Goal: Find specific page/section: Find specific page/section

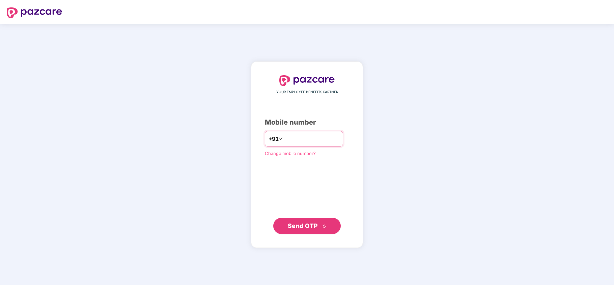
type input "**********"
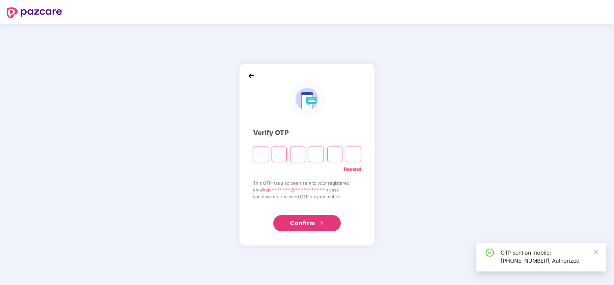
type input "*"
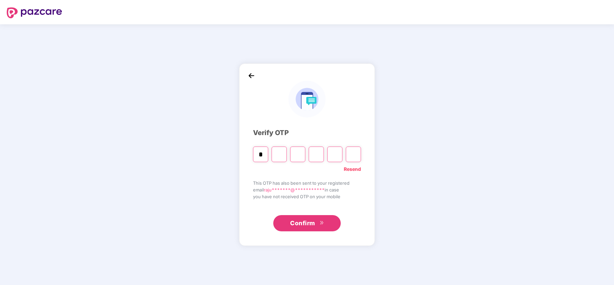
type input "*"
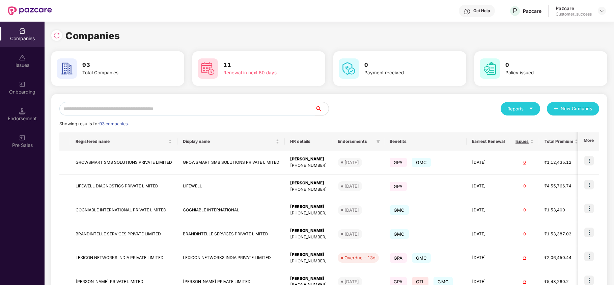
click at [129, 108] on input "text" at bounding box center [187, 108] width 256 height 13
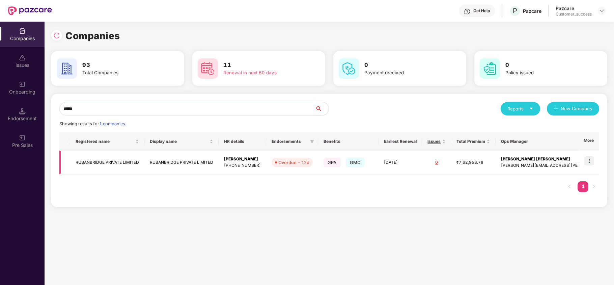
type input "*****"
click at [590, 162] on img at bounding box center [588, 160] width 9 height 9
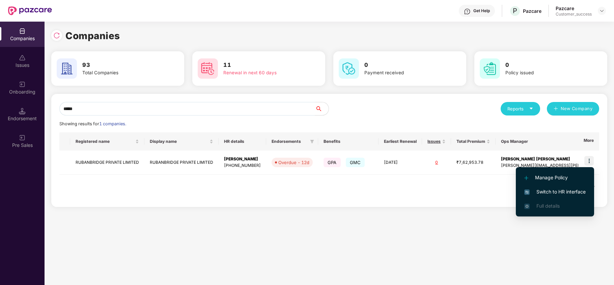
click at [561, 188] on span "Switch to HR interface" at bounding box center [554, 191] width 61 height 7
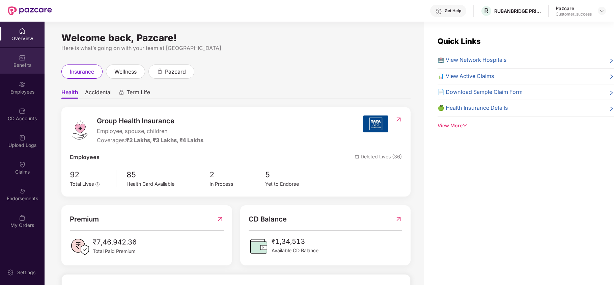
click at [19, 65] on div "Benefits" at bounding box center [22, 65] width 45 height 7
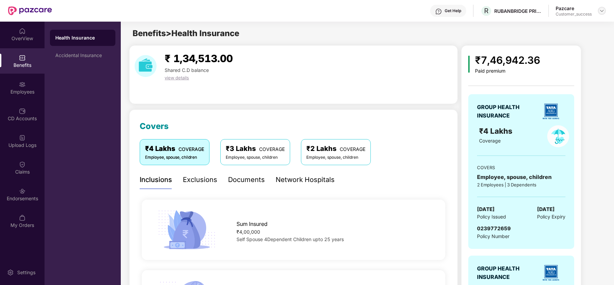
click at [601, 12] on img at bounding box center [601, 10] width 5 height 5
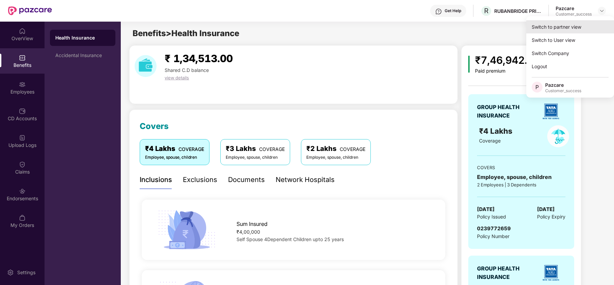
click at [570, 29] on div "Switch to partner view" at bounding box center [570, 26] width 88 height 13
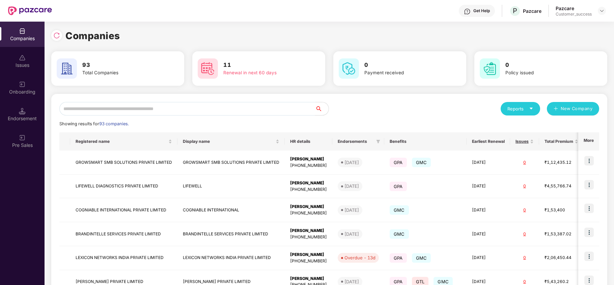
click at [243, 105] on input "text" at bounding box center [187, 108] width 256 height 13
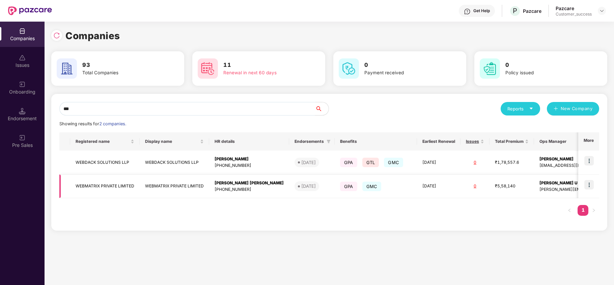
type input "***"
click at [590, 188] on img at bounding box center [588, 184] width 9 height 9
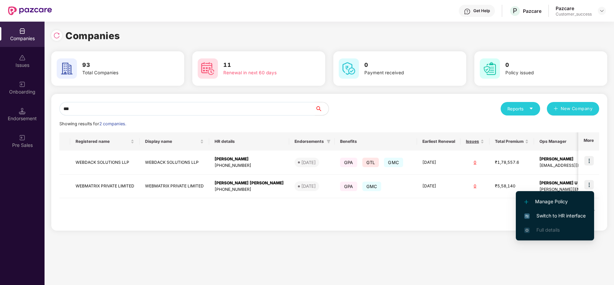
click at [577, 219] on span "Switch to HR interface" at bounding box center [554, 215] width 61 height 7
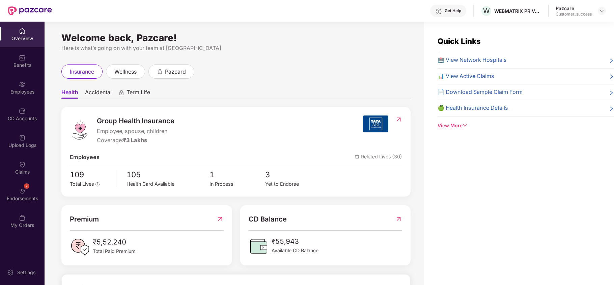
click at [9, 95] on div "Employees" at bounding box center [22, 87] width 45 height 25
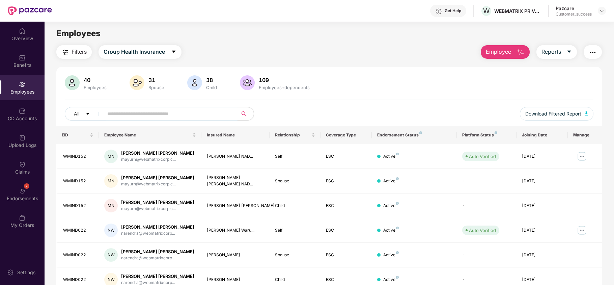
click at [188, 118] on input "text" at bounding box center [167, 114] width 121 height 10
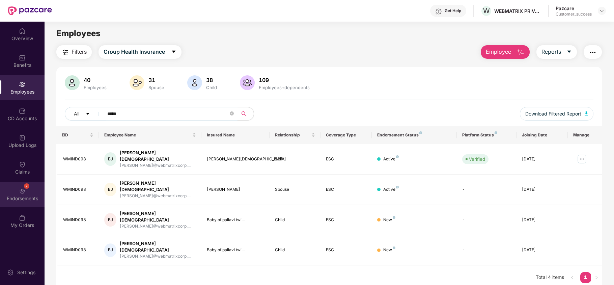
type input "*****"
click at [27, 195] on div "Endorsements" at bounding box center [22, 198] width 45 height 7
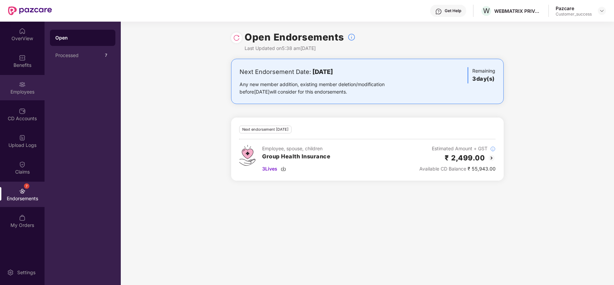
click at [26, 84] on div "Employees" at bounding box center [22, 87] width 45 height 25
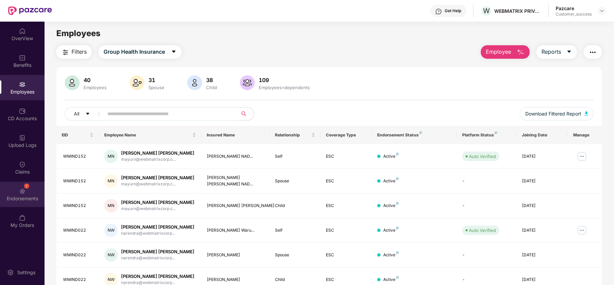
click at [34, 190] on div "7 Endorsements" at bounding box center [22, 194] width 45 height 25
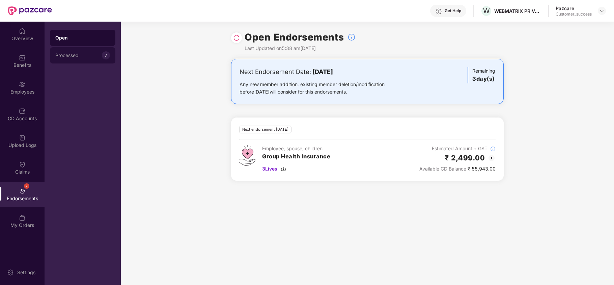
click at [96, 60] on div "Processed 7" at bounding box center [82, 55] width 65 height 16
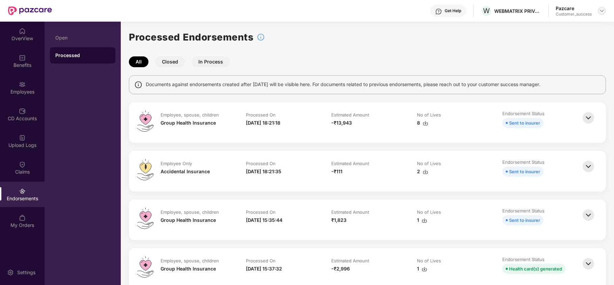
click at [603, 11] on img at bounding box center [601, 10] width 5 height 5
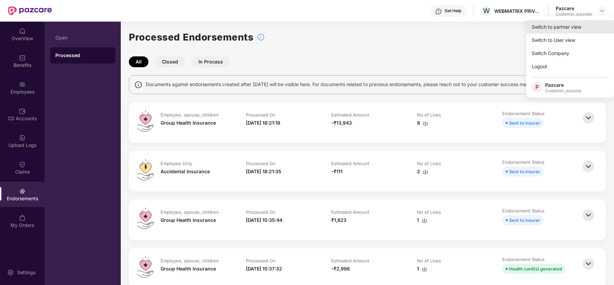
click at [558, 25] on div "Switch to partner view" at bounding box center [570, 26] width 88 height 13
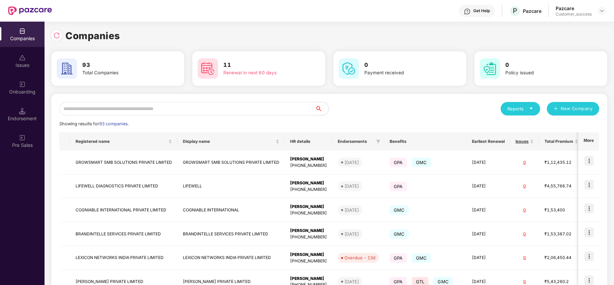
click at [140, 115] on div "Reports New Company Showing results for 93 companies. Registered name Display n…" at bounding box center [329, 257] width 540 height 311
click at [131, 109] on input "text" at bounding box center [187, 108] width 256 height 13
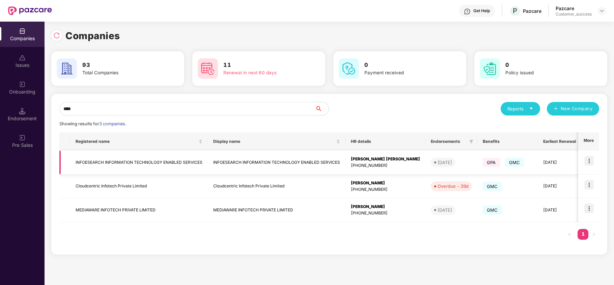
type input "****"
click at [114, 161] on td "INFOESEARCH INFORMATION TECHNOLOGY ENABLED SERVICES" at bounding box center [139, 162] width 138 height 24
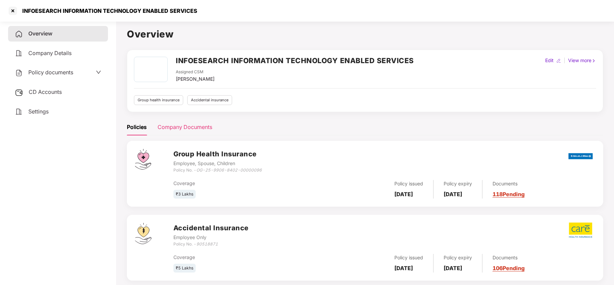
click at [178, 128] on div "Company Documents" at bounding box center [185, 127] width 55 height 8
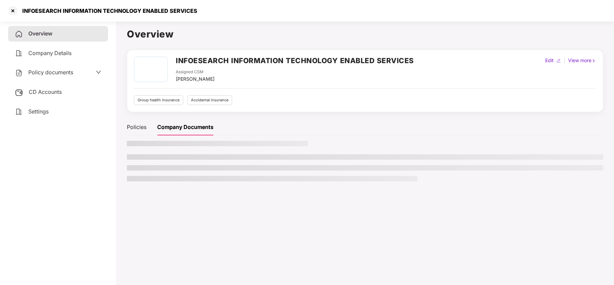
scroll to position [19, 0]
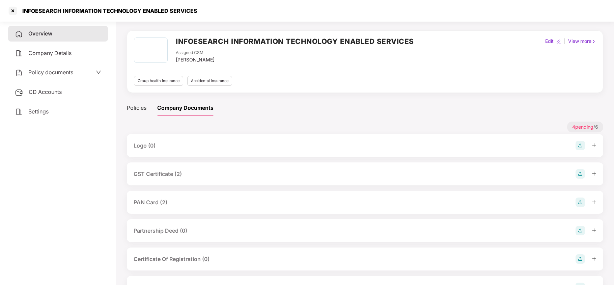
click at [167, 175] on div "GST Certificate (2)" at bounding box center [158, 174] width 48 height 8
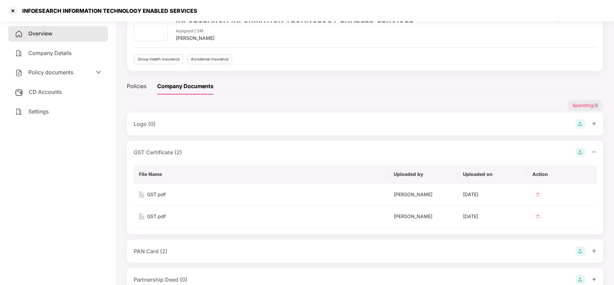
scroll to position [41, 0]
click at [66, 50] on span "Company Details" at bounding box center [49, 53] width 43 height 7
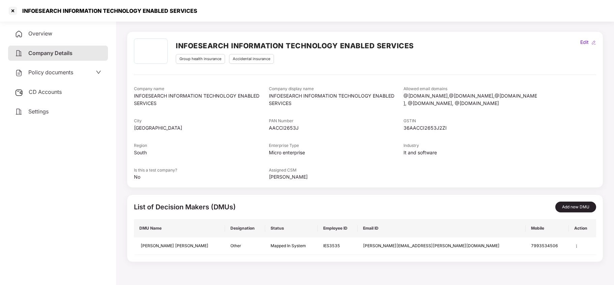
scroll to position [0, 0]
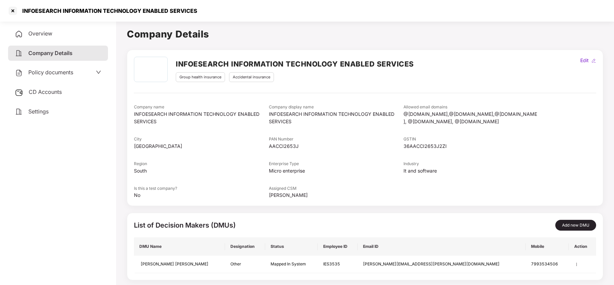
click at [43, 34] on span "Overview" at bounding box center [40, 33] width 24 height 7
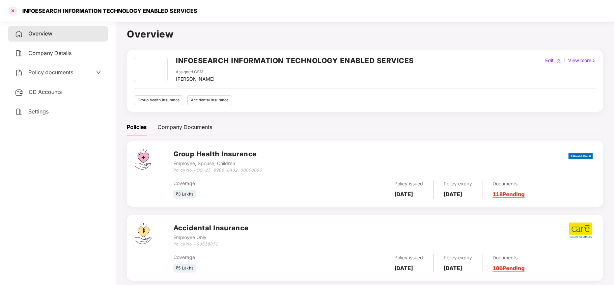
click at [15, 10] on div at bounding box center [12, 10] width 11 height 11
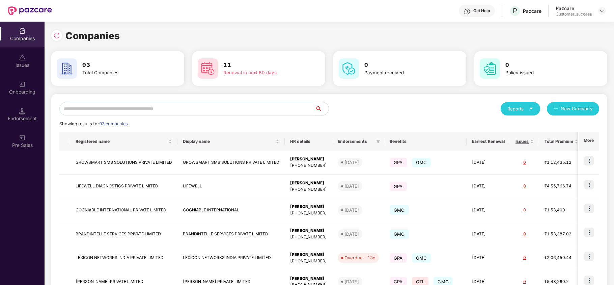
click at [126, 110] on input "text" at bounding box center [187, 108] width 256 height 13
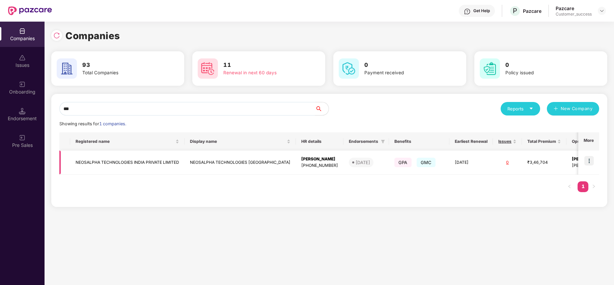
type input "***"
click at [593, 160] on img at bounding box center [588, 160] width 9 height 9
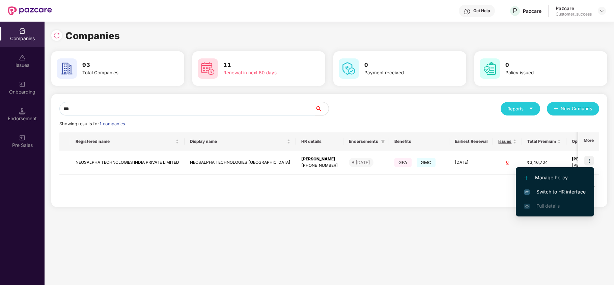
click at [559, 192] on span "Switch to HR interface" at bounding box center [554, 191] width 61 height 7
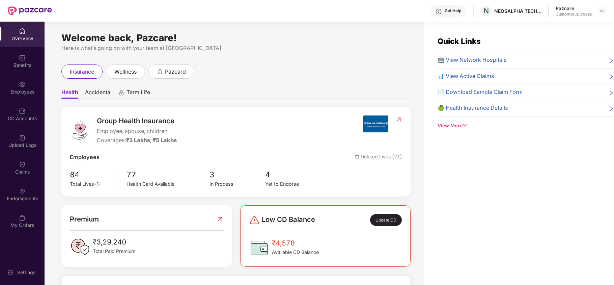
click at [24, 88] on div "Employees" at bounding box center [22, 91] width 45 height 7
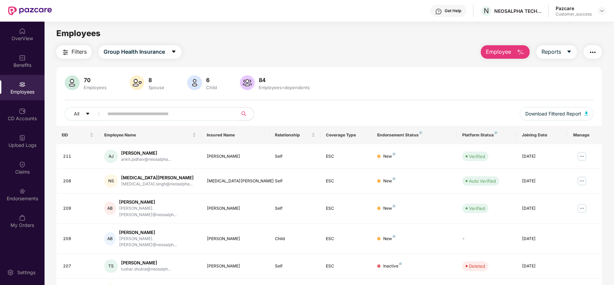
click at [141, 116] on input "text" at bounding box center [167, 114] width 121 height 10
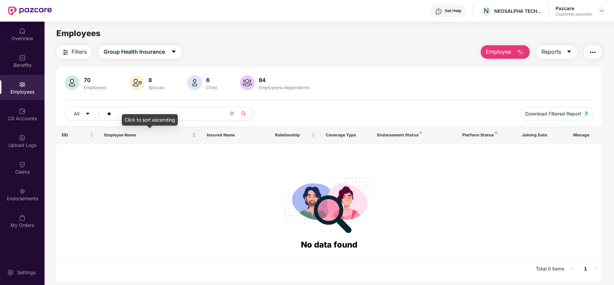
type input "*"
click at [146, 53] on span "Group Health Insurance" at bounding box center [134, 52] width 61 height 8
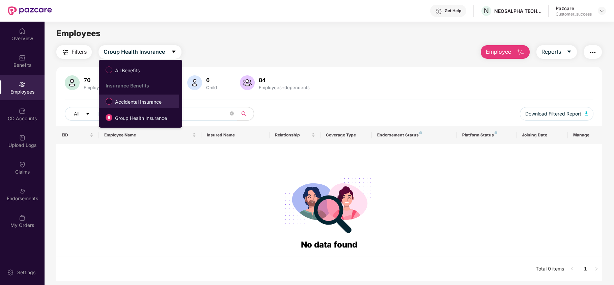
click at [140, 104] on span "Accidental Insurance" at bounding box center [138, 101] width 52 height 7
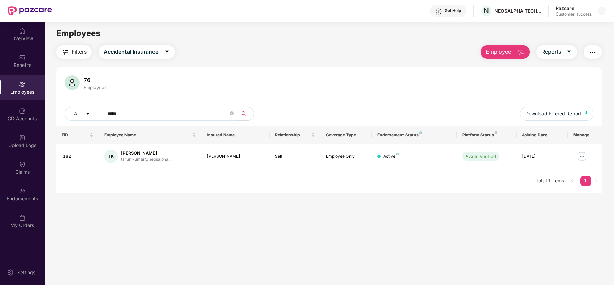
click at [134, 115] on input "*****" at bounding box center [167, 114] width 121 height 10
type input "*****"
click at [601, 10] on img at bounding box center [601, 10] width 5 height 5
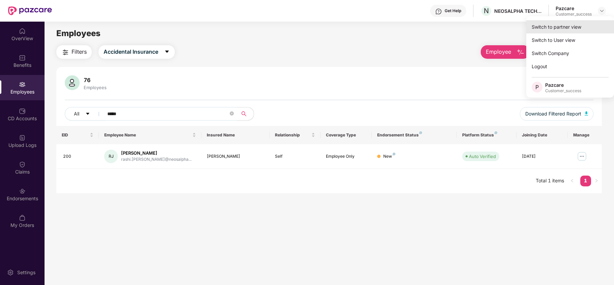
click at [560, 26] on div "Switch to partner view" at bounding box center [570, 26] width 88 height 13
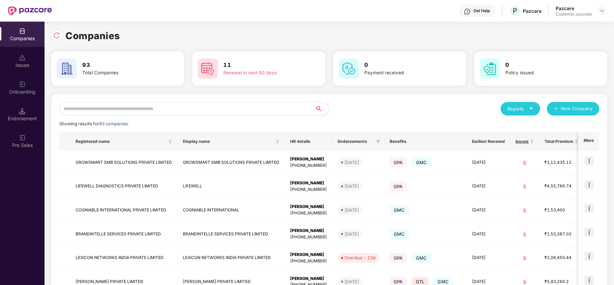
click at [224, 108] on input "text" at bounding box center [187, 108] width 256 height 13
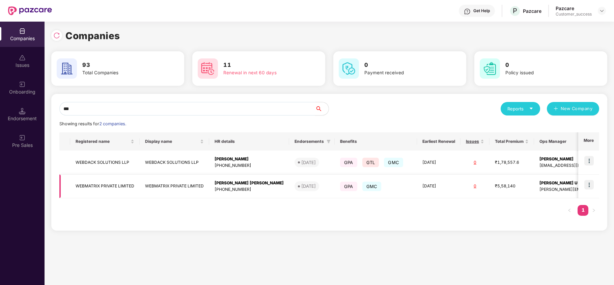
type input "***"
copy td "WEBMATRIX PRIVATE LIMITED"
drag, startPoint x: 134, startPoint y: 184, endPoint x: 74, endPoint y: 192, distance: 60.0
click at [74, 192] on td "WEBMATRIX PRIVATE LIMITED" at bounding box center [105, 186] width 70 height 24
